Goal: Information Seeking & Learning: Learn about a topic

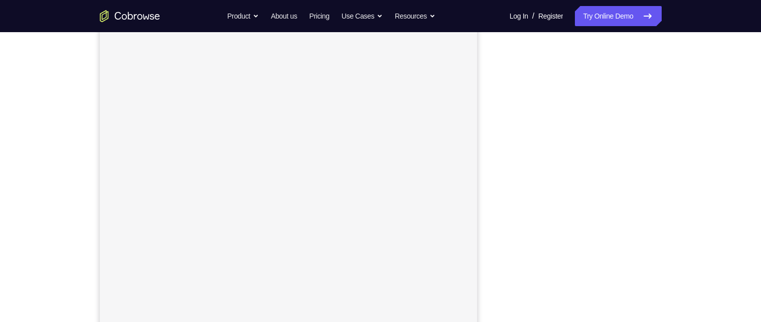
scroll to position [139, 0]
click at [618, 16] on link "Try Online Demo" at bounding box center [618, 16] width 86 height 20
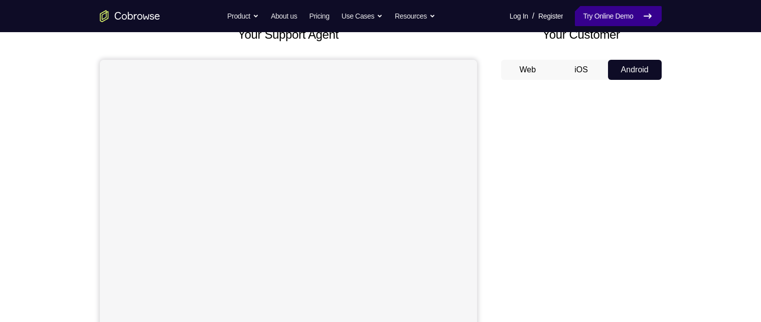
scroll to position [68, 0]
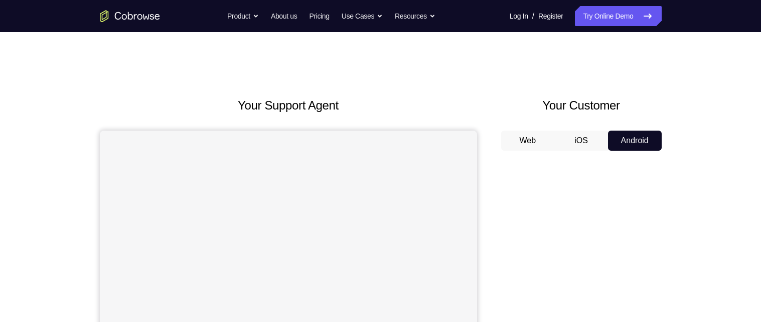
scroll to position [48, 0]
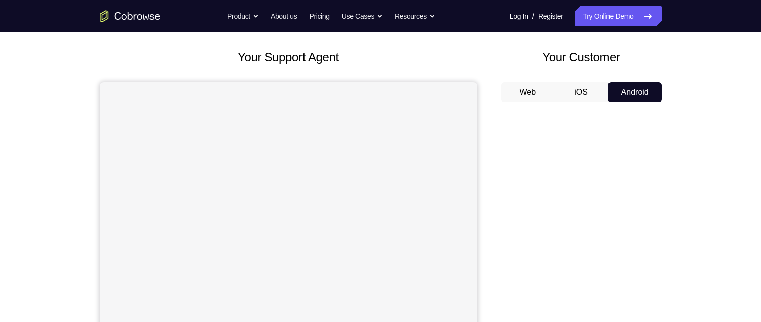
click at [583, 99] on button "iOS" at bounding box center [581, 92] width 54 height 20
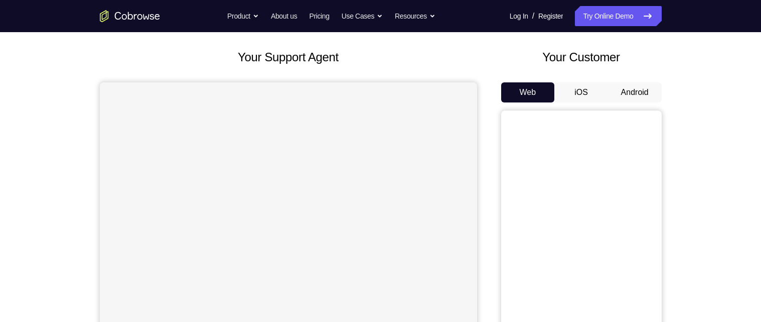
click at [642, 91] on button "Android" at bounding box center [635, 92] width 54 height 20
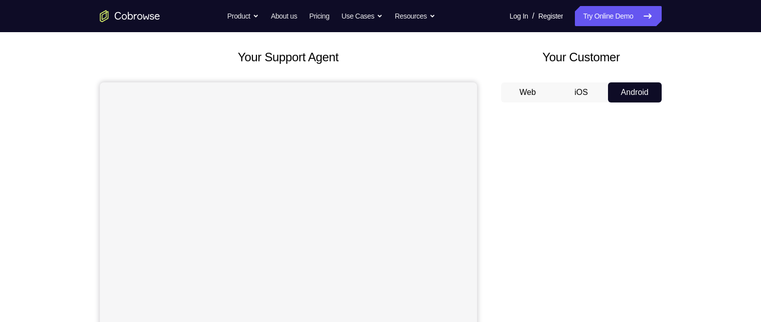
click at [586, 92] on button "iOS" at bounding box center [581, 92] width 54 height 20
click at [634, 89] on button "Android" at bounding box center [635, 92] width 54 height 20
click at [585, 92] on button "iOS" at bounding box center [581, 92] width 54 height 20
click at [631, 86] on button "Android" at bounding box center [635, 92] width 54 height 20
click at [585, 91] on button "iOS" at bounding box center [581, 92] width 54 height 20
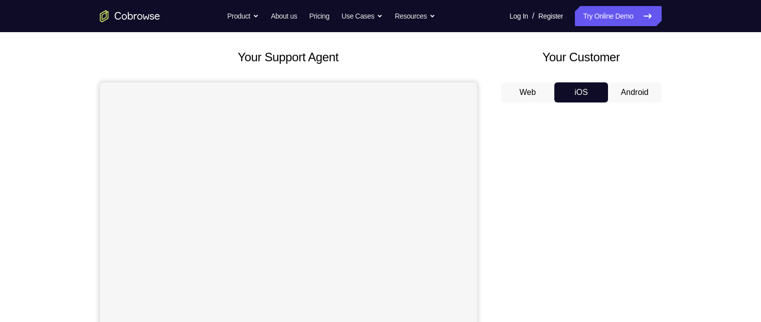
click at [636, 88] on button "Android" at bounding box center [635, 92] width 54 height 20
click at [586, 90] on button "iOS" at bounding box center [581, 92] width 54 height 20
click at [635, 88] on button "Android" at bounding box center [635, 92] width 54 height 20
click at [587, 90] on button "iOS" at bounding box center [581, 92] width 54 height 20
click at [642, 89] on button "Android" at bounding box center [635, 92] width 54 height 20
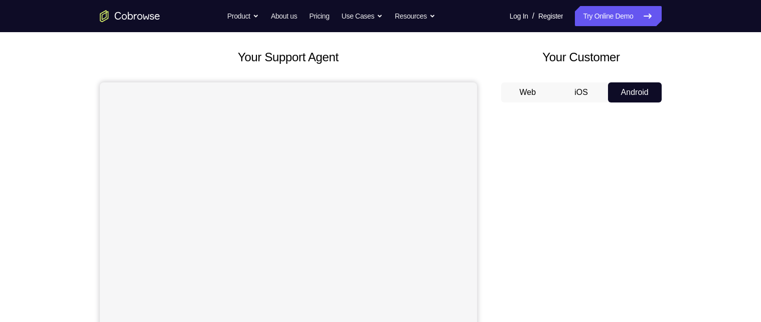
click at [585, 91] on button "iOS" at bounding box center [581, 92] width 54 height 20
click at [644, 88] on button "Android" at bounding box center [635, 92] width 54 height 20
click at [583, 93] on button "iOS" at bounding box center [581, 92] width 54 height 20
click at [637, 91] on button "Android" at bounding box center [635, 92] width 54 height 20
click at [577, 93] on button "iOS" at bounding box center [581, 92] width 54 height 20
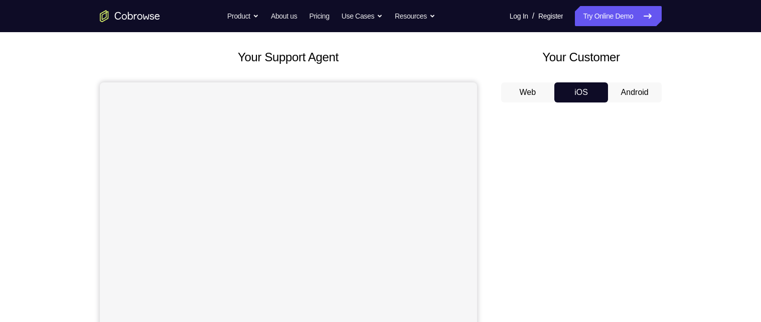
click at [632, 91] on button "Android" at bounding box center [635, 92] width 54 height 20
click at [577, 93] on button "iOS" at bounding box center [581, 92] width 54 height 20
click at [626, 90] on button "Android" at bounding box center [635, 92] width 54 height 20
click at [583, 95] on button "iOS" at bounding box center [581, 92] width 54 height 20
click at [624, 92] on button "Android" at bounding box center [635, 92] width 54 height 20
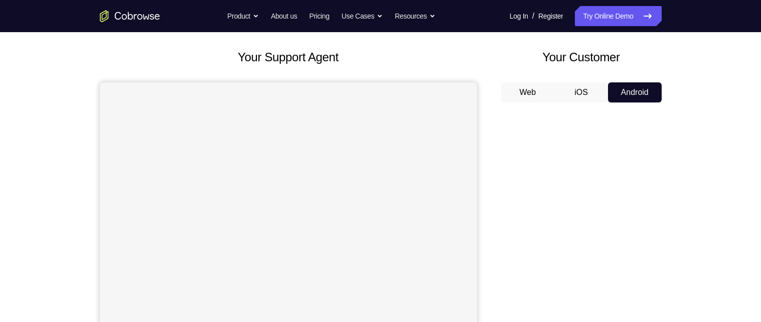
click at [586, 95] on button "iOS" at bounding box center [581, 92] width 54 height 20
click at [623, 92] on button "Android" at bounding box center [635, 92] width 54 height 20
click at [582, 94] on button "iOS" at bounding box center [581, 92] width 54 height 20
click at [534, 91] on button "Web" at bounding box center [528, 92] width 54 height 20
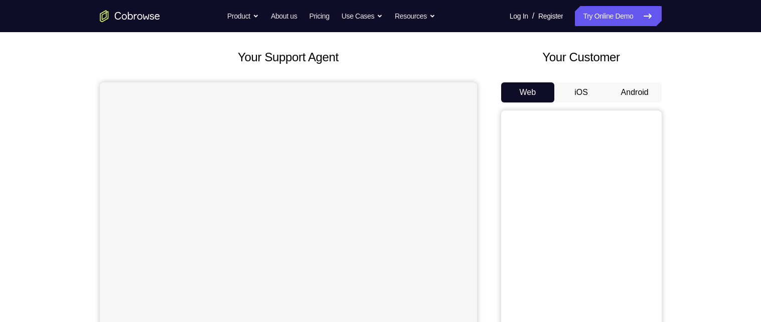
click at [587, 94] on button "iOS" at bounding box center [581, 92] width 54 height 20
click at [640, 93] on button "Android" at bounding box center [635, 92] width 54 height 20
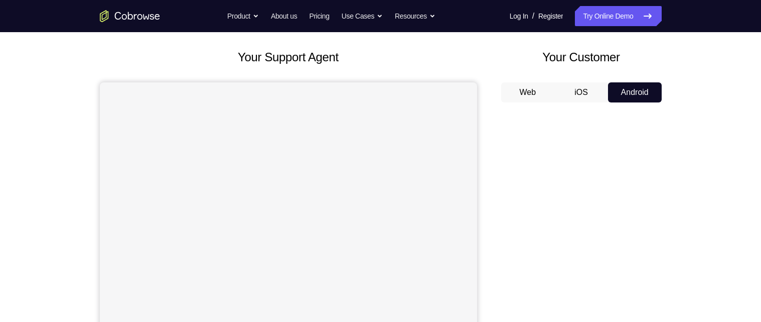
scroll to position [0, 0]
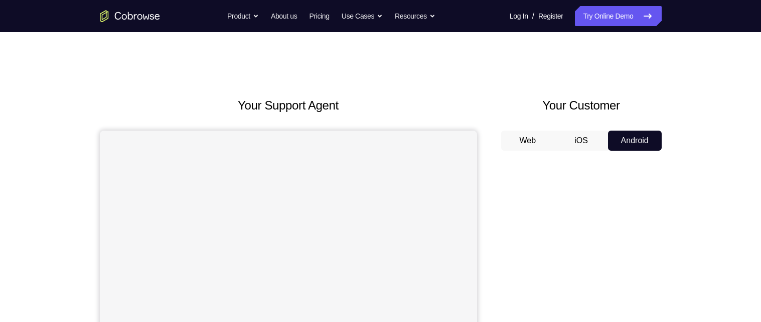
click at [575, 131] on button "iOS" at bounding box center [581, 140] width 54 height 20
click at [597, 140] on button "iOS" at bounding box center [581, 140] width 54 height 20
click at [631, 136] on button "Android" at bounding box center [635, 140] width 54 height 20
click at [586, 142] on button "iOS" at bounding box center [581, 140] width 54 height 20
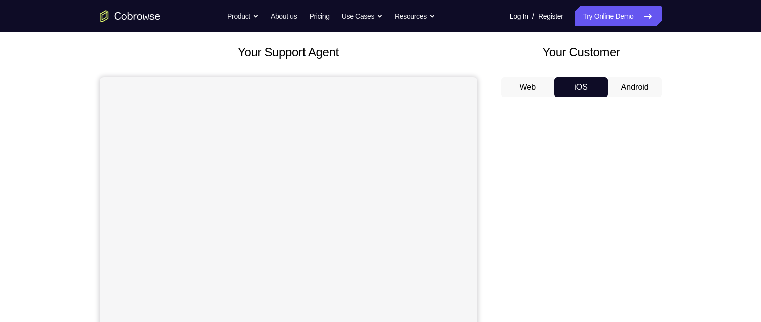
scroll to position [52, 0]
click at [643, 87] on button "Android" at bounding box center [635, 88] width 54 height 20
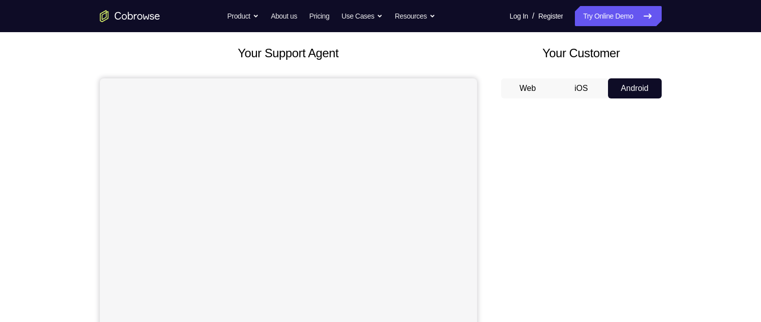
click at [585, 87] on button "iOS" at bounding box center [581, 88] width 54 height 20
click at [637, 84] on button "Android" at bounding box center [635, 88] width 54 height 20
click at [586, 87] on button "iOS" at bounding box center [581, 88] width 54 height 20
click at [634, 85] on button "Android" at bounding box center [635, 88] width 54 height 20
click at [597, 87] on button "iOS" at bounding box center [581, 88] width 54 height 20
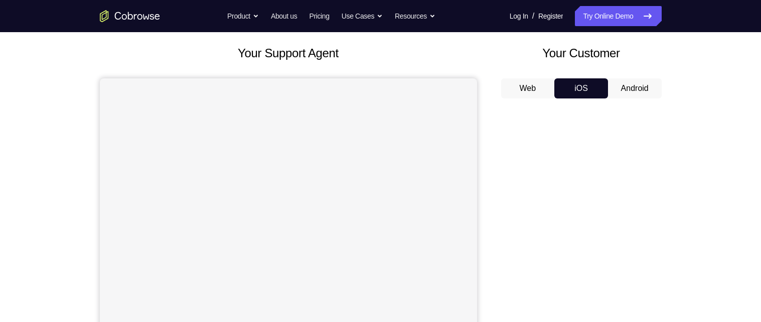
click at [637, 82] on button "Android" at bounding box center [635, 88] width 54 height 20
click at [598, 88] on button "iOS" at bounding box center [581, 88] width 54 height 20
click at [639, 83] on button "Android" at bounding box center [635, 88] width 54 height 20
click at [601, 86] on button "iOS" at bounding box center [581, 88] width 54 height 20
click at [644, 83] on button "Android" at bounding box center [635, 88] width 54 height 20
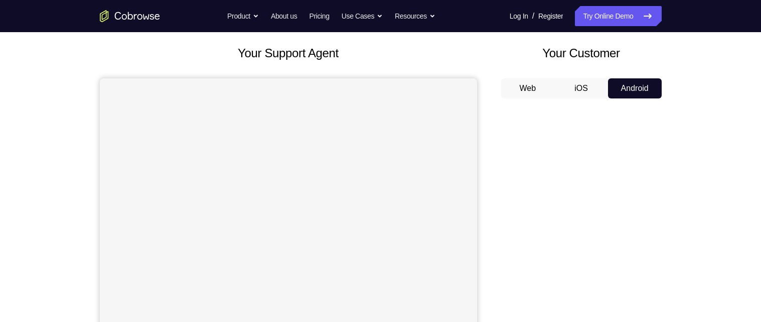
click at [608, 85] on button "Android" at bounding box center [635, 88] width 54 height 20
click at [641, 83] on button "Android" at bounding box center [635, 88] width 54 height 20
click at [608, 85] on button "Android" at bounding box center [635, 88] width 54 height 20
click at [601, 86] on button "iOS" at bounding box center [581, 88] width 54 height 20
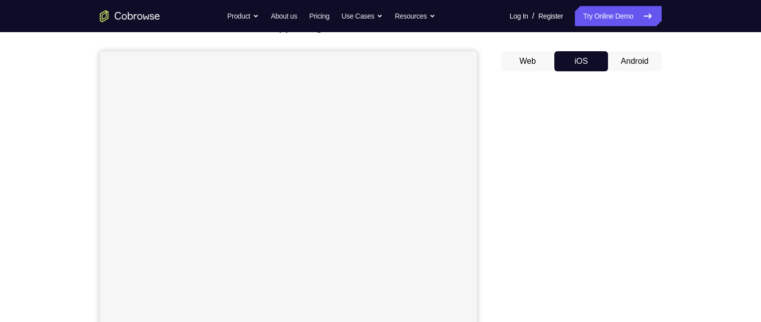
scroll to position [78, 0]
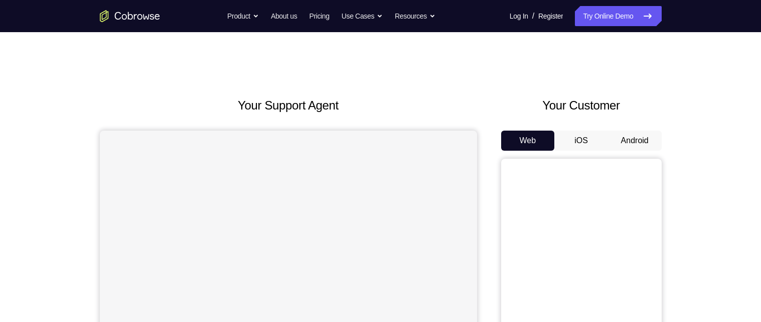
click at [633, 136] on button "Android" at bounding box center [635, 140] width 54 height 20
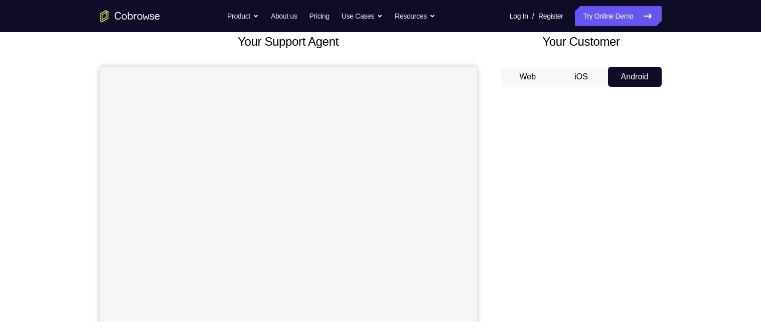
scroll to position [62, 0]
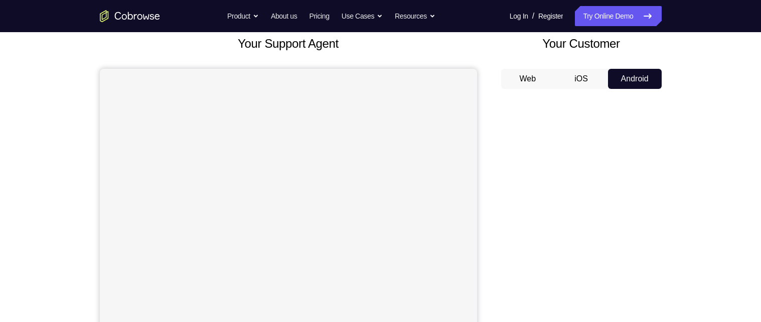
click at [592, 85] on button "iOS" at bounding box center [581, 79] width 54 height 20
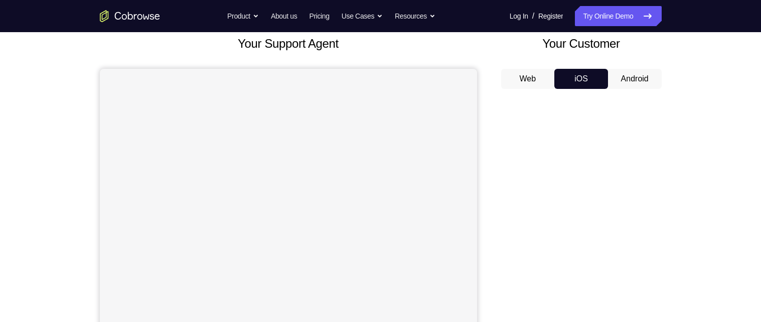
click at [634, 80] on button "Android" at bounding box center [635, 79] width 54 height 20
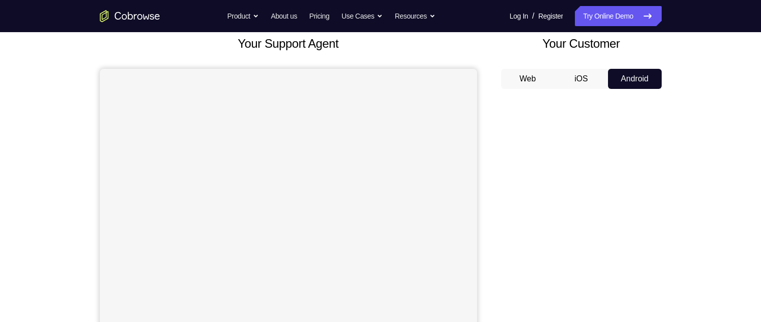
click at [587, 75] on button "iOS" at bounding box center [581, 79] width 54 height 20
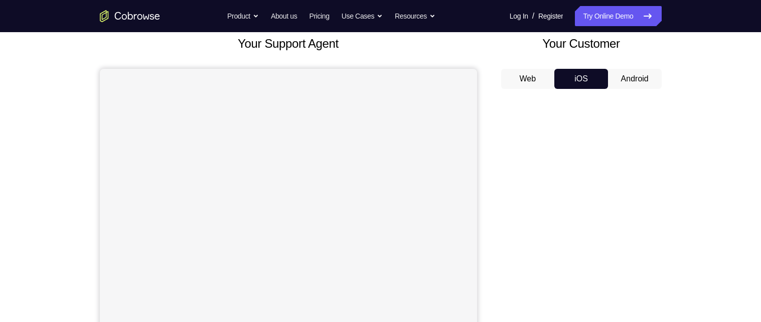
click at [632, 69] on button "Android" at bounding box center [635, 79] width 54 height 20
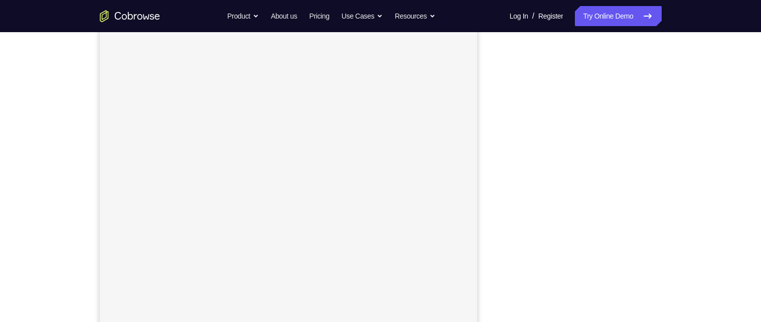
scroll to position [130, 0]
click at [682, 104] on div "Your Support Agent Your Customer Web iOS Android Next Steps We’d be happy to gi…" at bounding box center [381, 233] width 642 height 662
click at [586, 46] on button "iOS" at bounding box center [581, 47] width 54 height 20
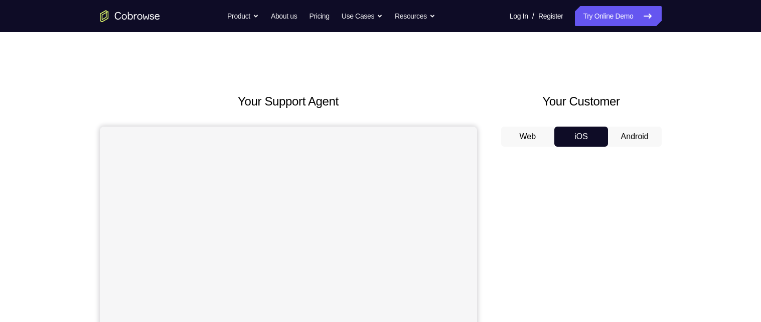
scroll to position [0, 0]
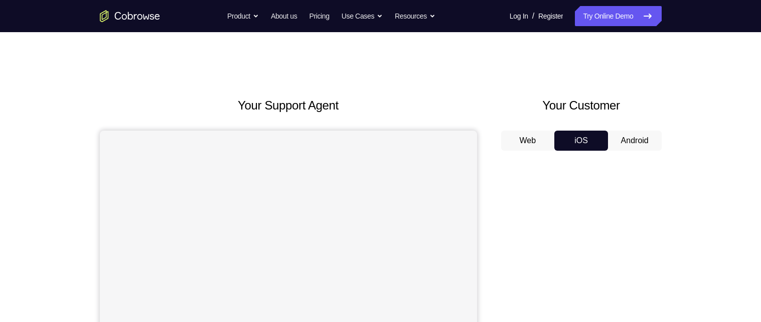
click at [632, 138] on button "Android" at bounding box center [635, 140] width 54 height 20
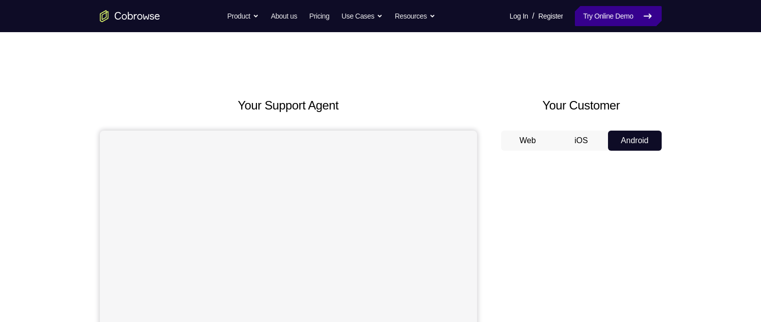
click at [631, 17] on link "Try Online Demo" at bounding box center [618, 16] width 86 height 20
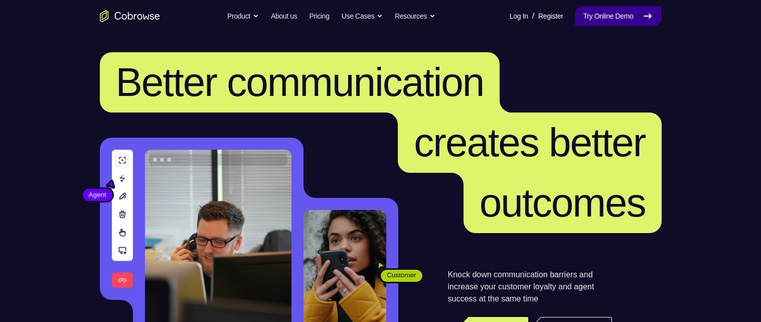
click at [613, 18] on link "Try Online Demo" at bounding box center [618, 16] width 86 height 20
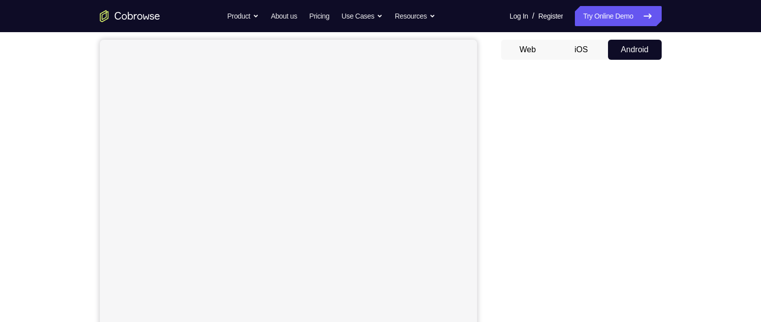
scroll to position [85, 0]
click at [673, 171] on div "Your Support Agent Your Customer Web iOS Android Next Steps We’d be happy to gi…" at bounding box center [381, 231] width 642 height 662
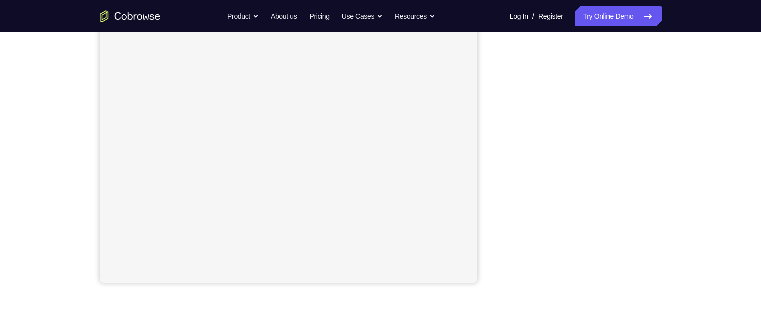
scroll to position [185, 0]
